Goal: Task Accomplishment & Management: Complete application form

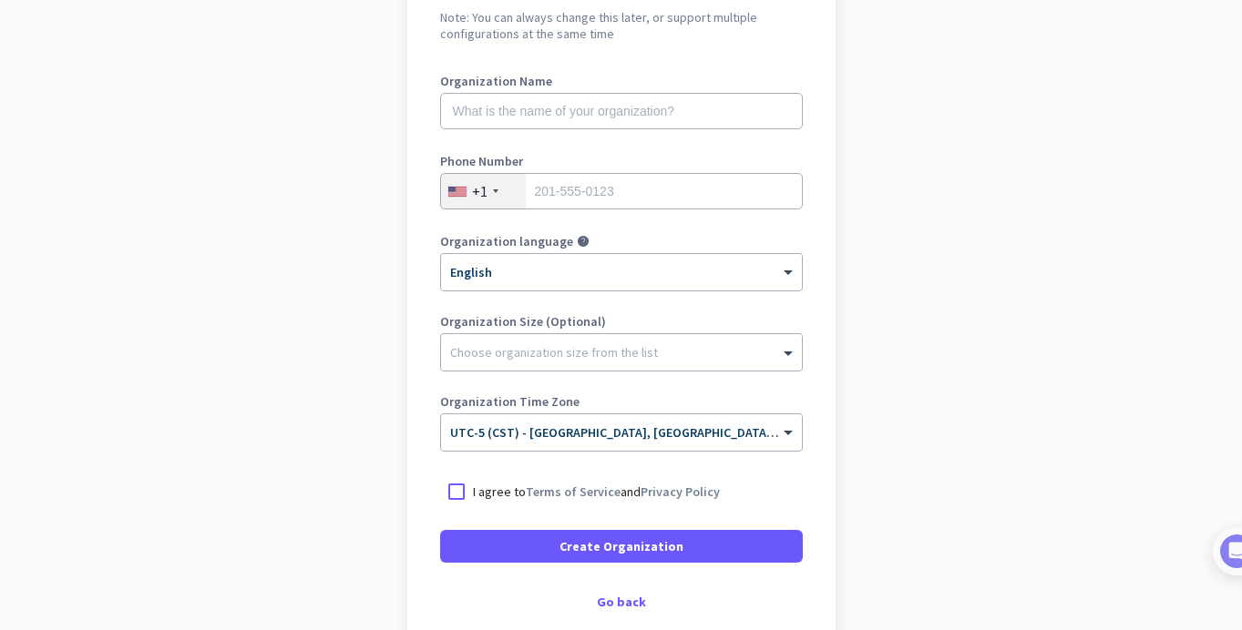
scroll to position [221, 0]
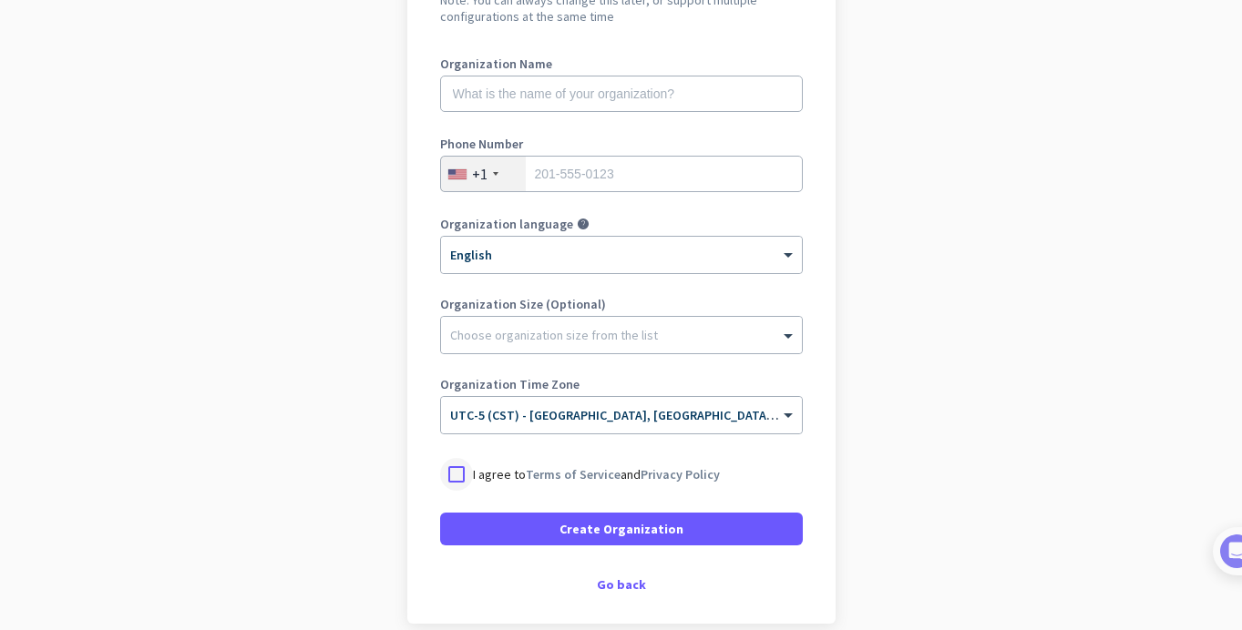
click at [457, 474] on div at bounding box center [456, 474] width 33 height 33
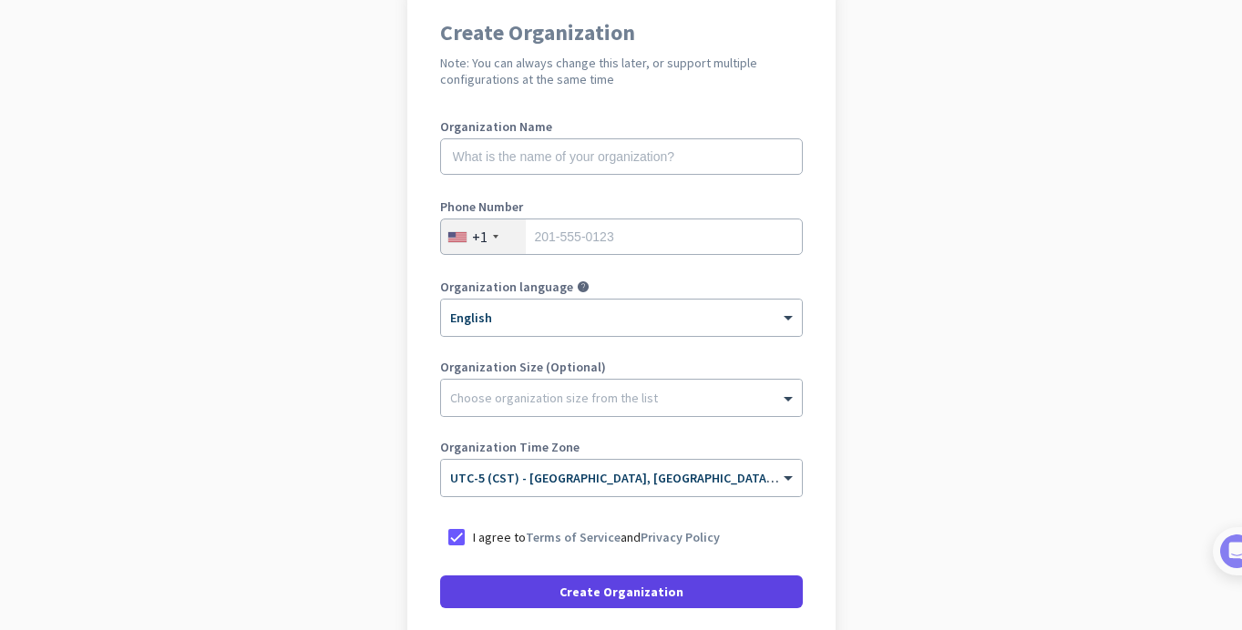
scroll to position [148, 0]
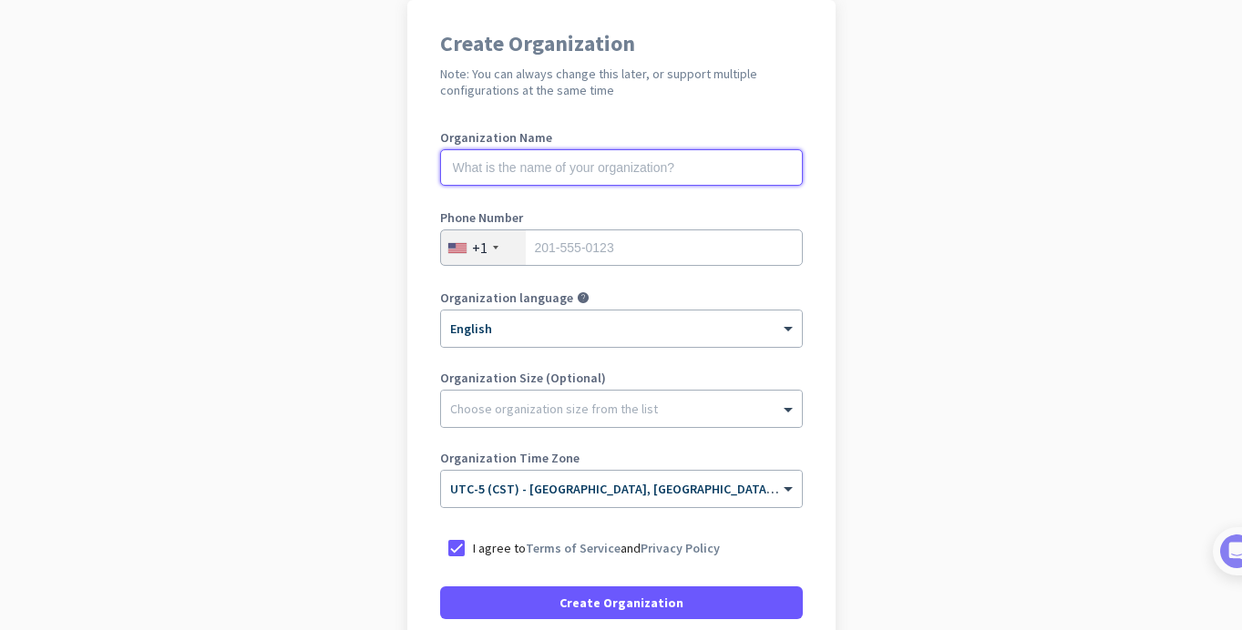
click at [578, 163] on input "text" at bounding box center [621, 167] width 363 height 36
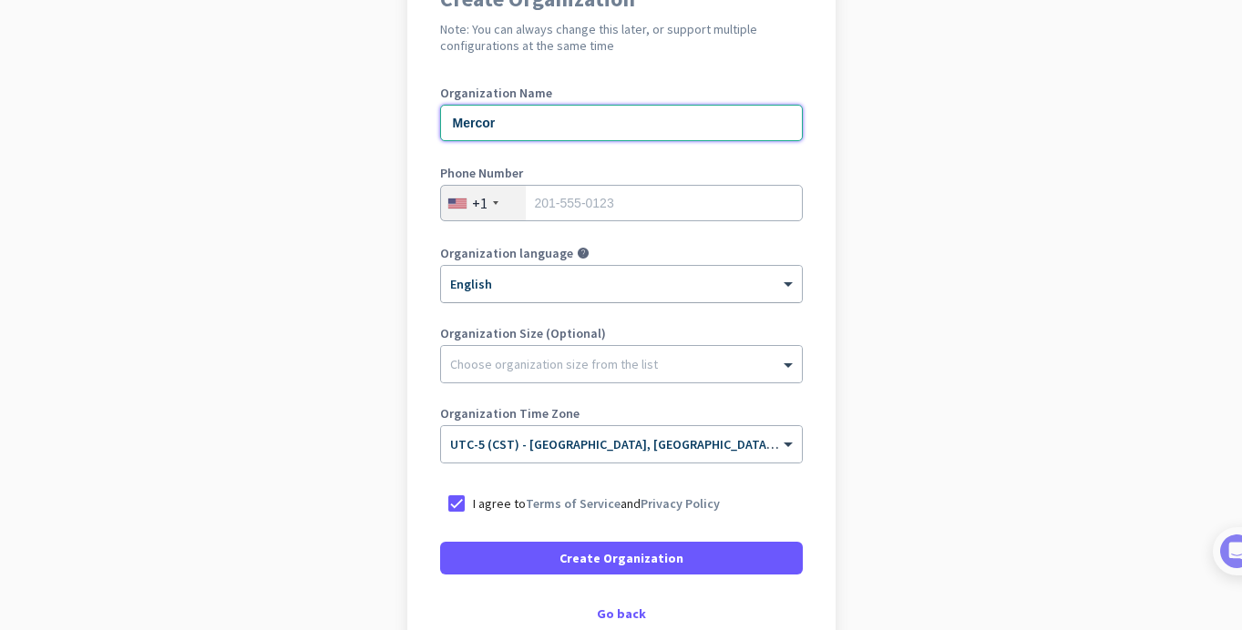
scroll to position [194, 0]
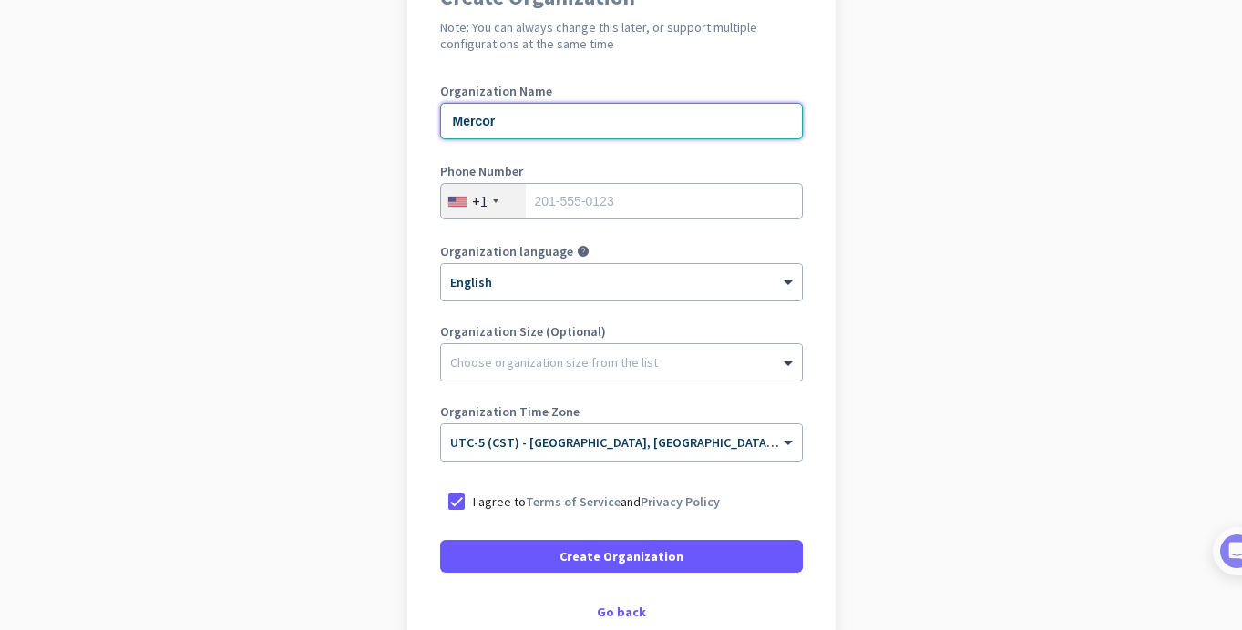
type input "Mercor"
click at [722, 200] on input "tel" at bounding box center [621, 201] width 363 height 36
type input "6086099589"
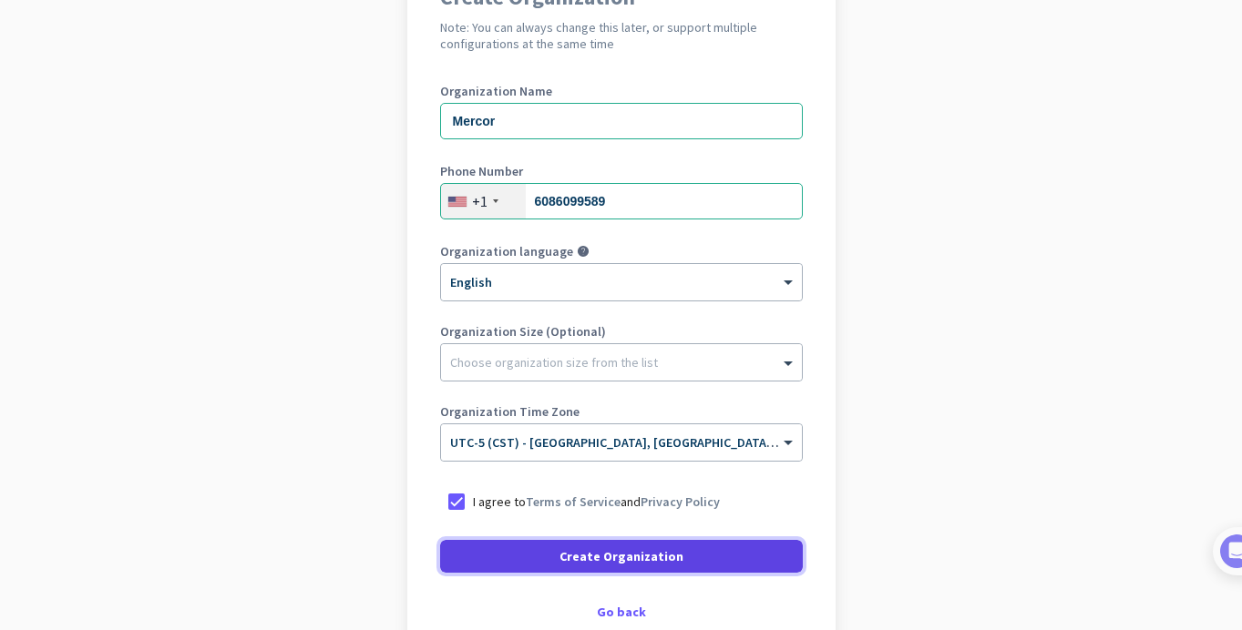
click at [629, 556] on span "Create Organization" at bounding box center [621, 556] width 124 height 18
